Goal: Information Seeking & Learning: Learn about a topic

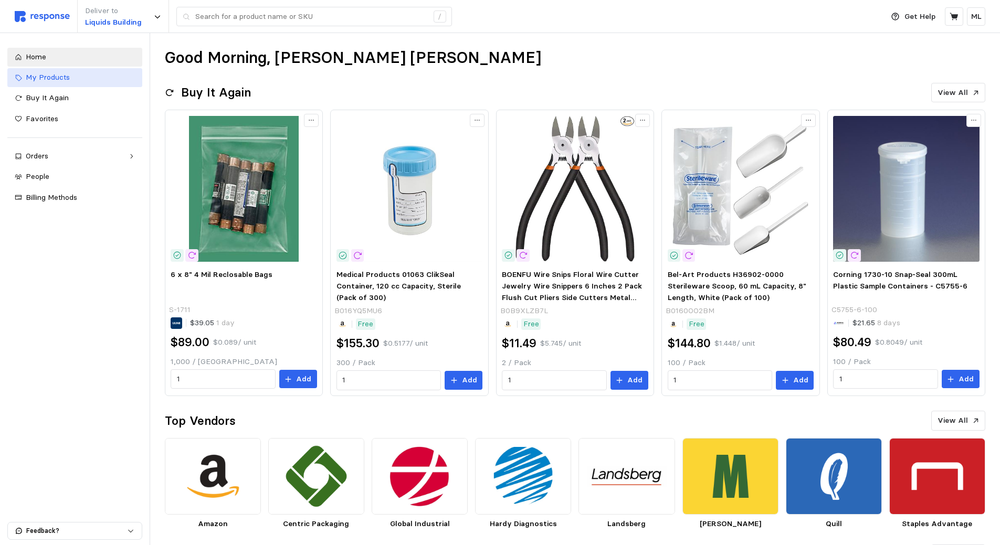
click at [103, 85] on link "My Products" at bounding box center [74, 77] width 135 height 19
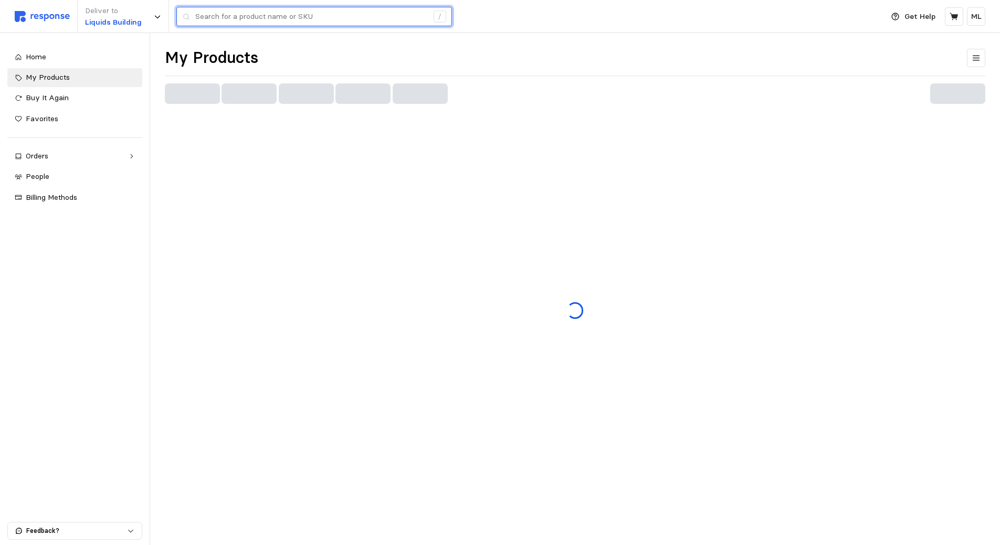
click at [221, 19] on input "text" at bounding box center [311, 16] width 233 height 19
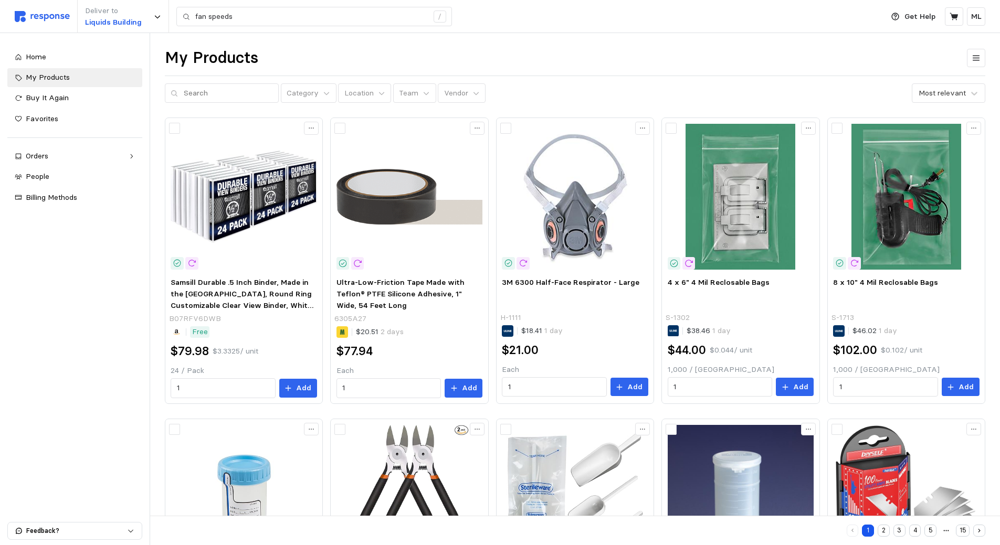
type input "fan"
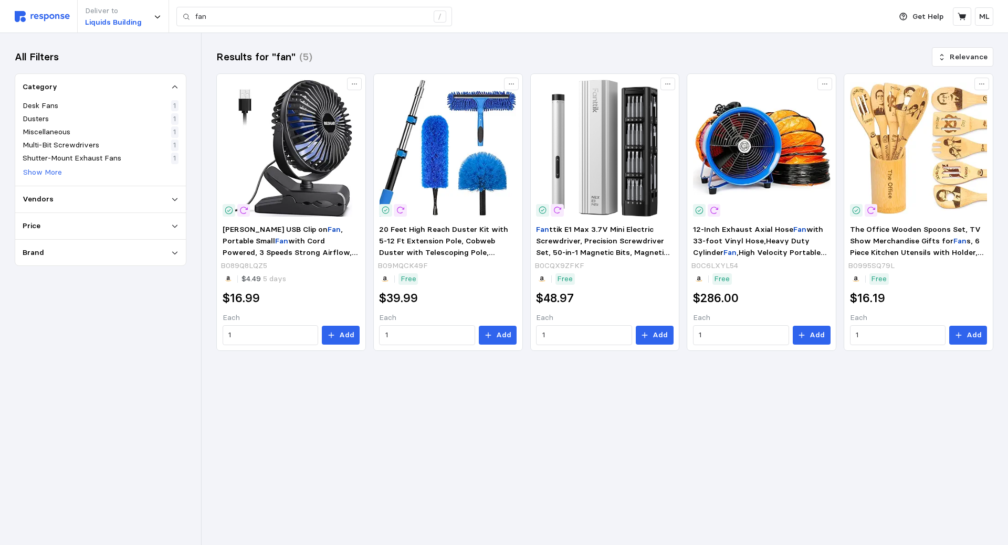
click at [46, 20] on img at bounding box center [42, 16] width 55 height 11
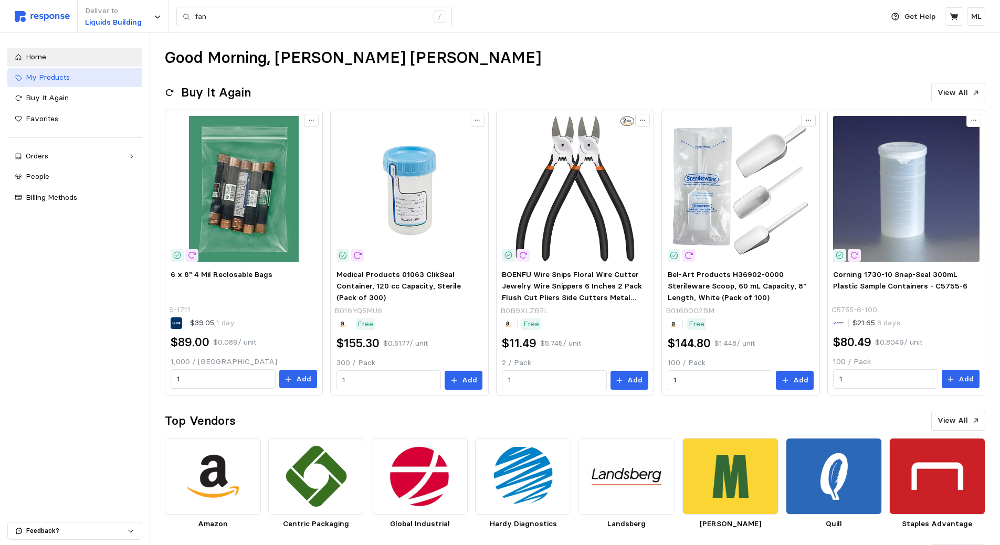
click at [58, 76] on span "My Products" at bounding box center [48, 76] width 44 height 9
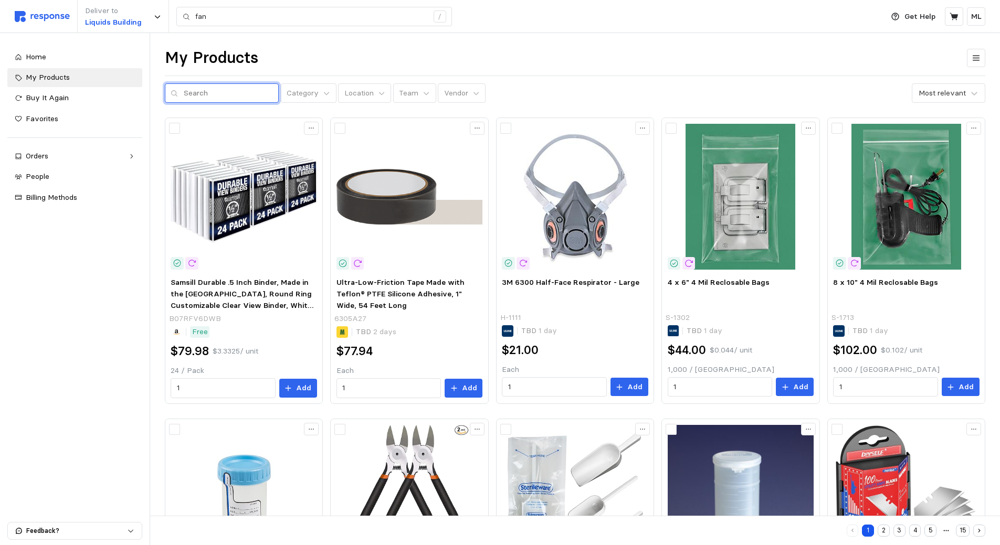
click at [249, 92] on input "text" at bounding box center [228, 93] width 89 height 19
type input "fan"
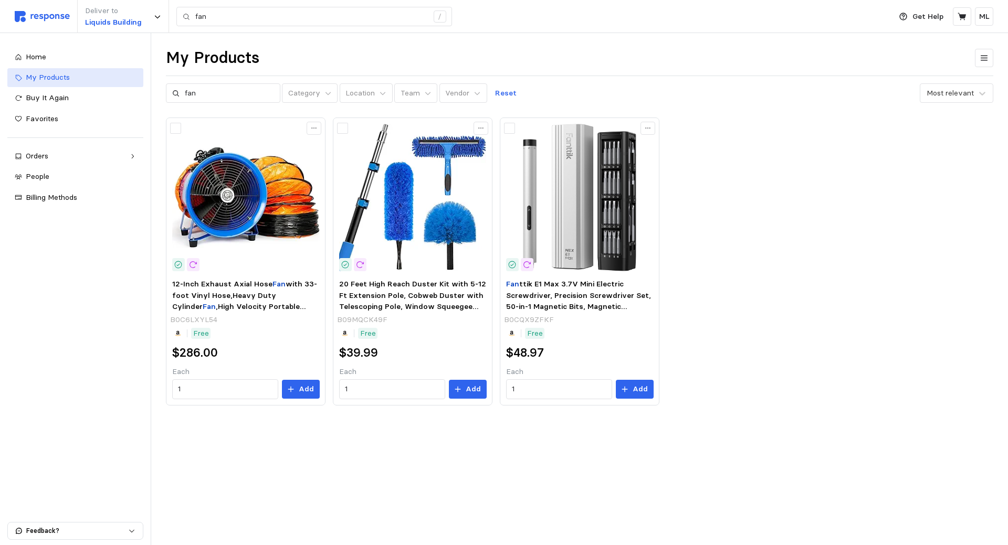
click at [64, 75] on span "My Products" at bounding box center [48, 76] width 44 height 9
click at [61, 60] on div "Home" at bounding box center [81, 57] width 110 height 12
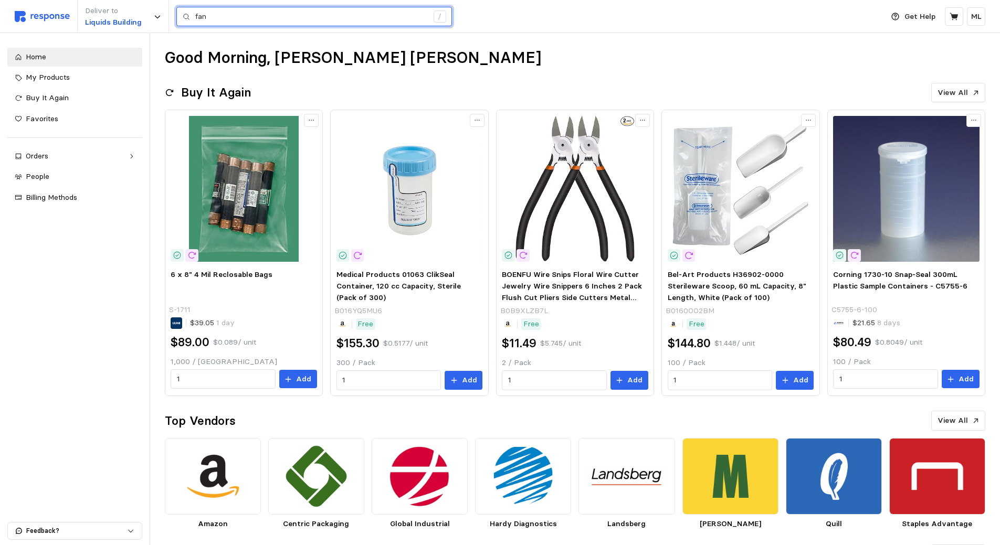
click at [206, 21] on input "fan" at bounding box center [311, 16] width 233 height 19
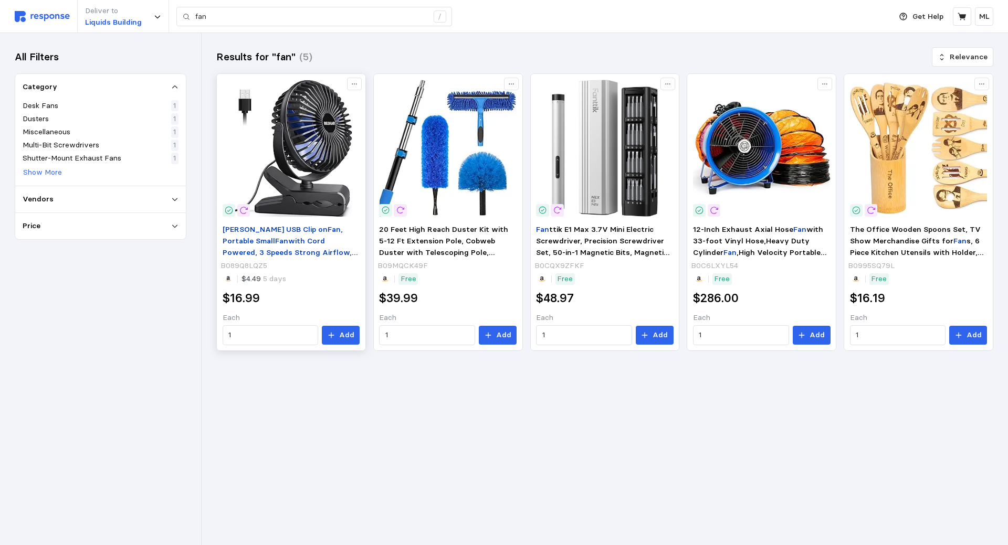
click at [274, 236] on span "with Cord Powered, 3 Speeds Strong Airflow, with Sturdy Clamp, Quiet Personal D…" at bounding box center [290, 258] width 135 height 44
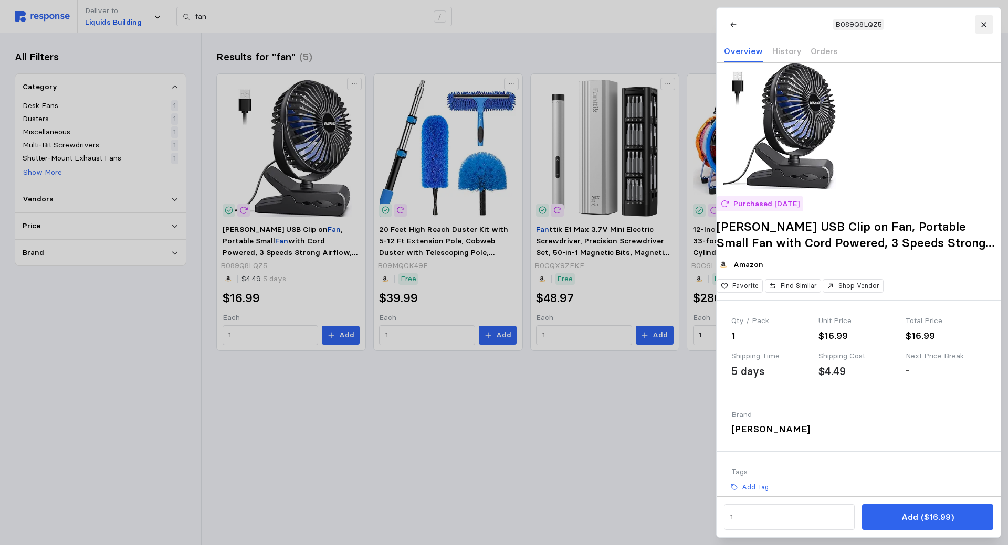
click at [985, 18] on button at bounding box center [983, 24] width 18 height 18
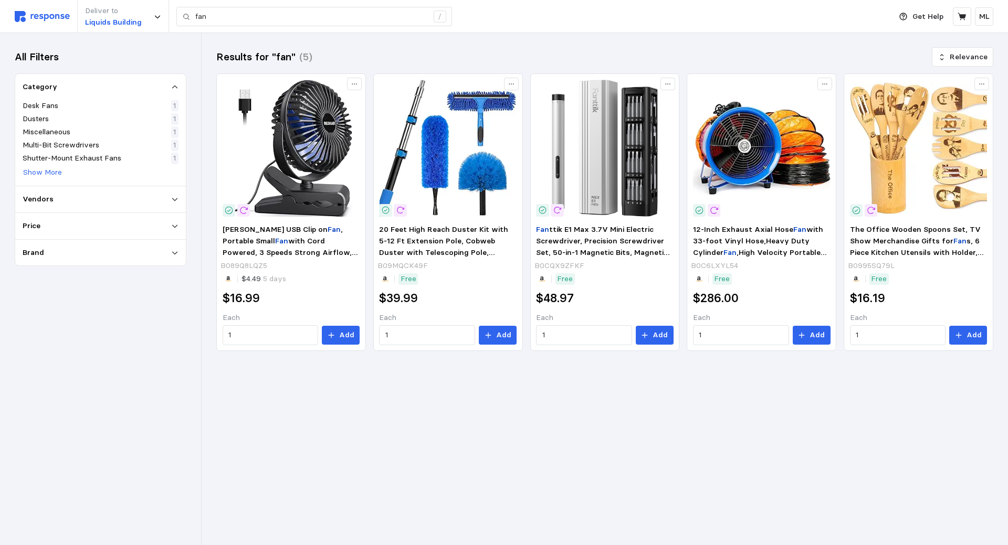
click at [36, 14] on img at bounding box center [42, 16] width 55 height 11
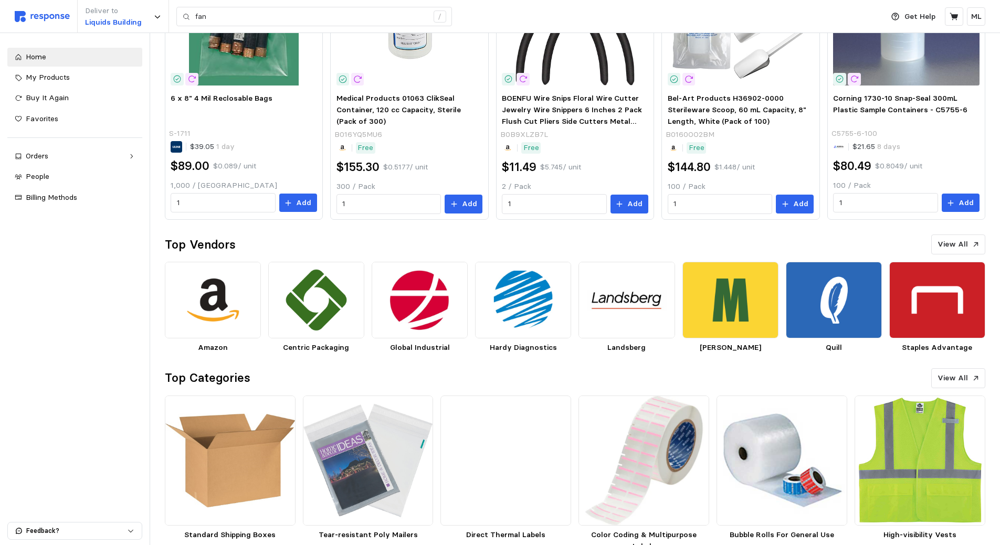
scroll to position [187, 0]
